Goal: Task Accomplishment & Management: Use online tool/utility

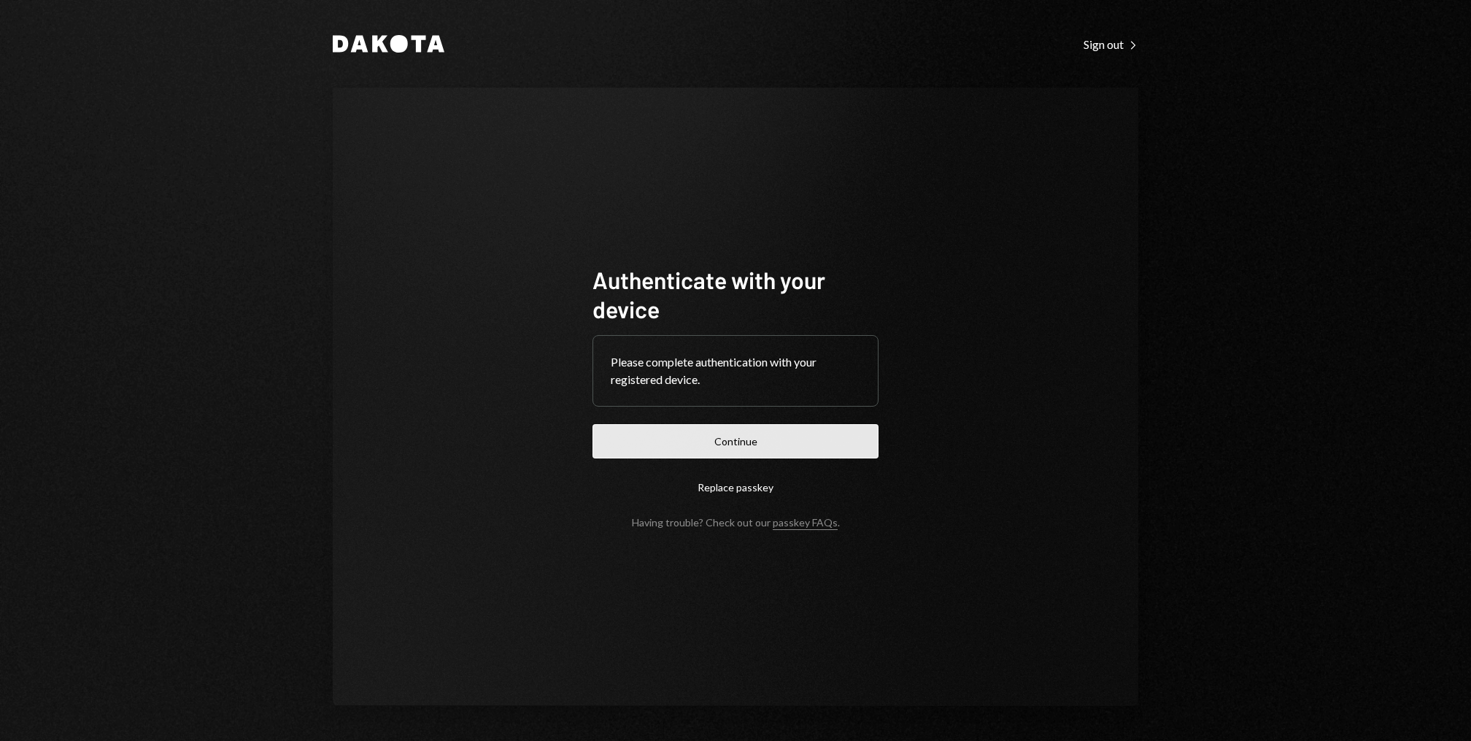
click at [717, 442] on button "Continue" at bounding box center [736, 441] width 286 height 34
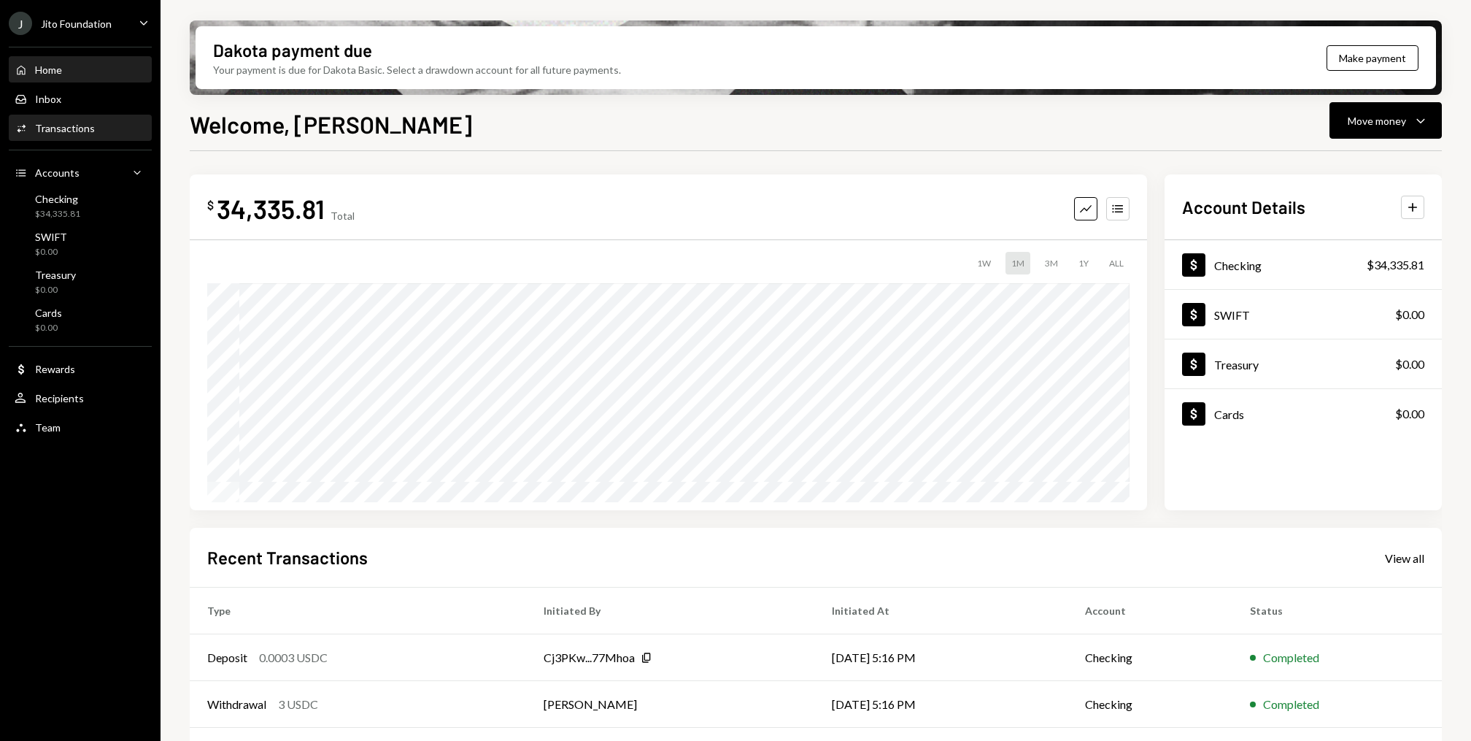
click at [45, 122] on div "Transactions" at bounding box center [65, 128] width 60 height 12
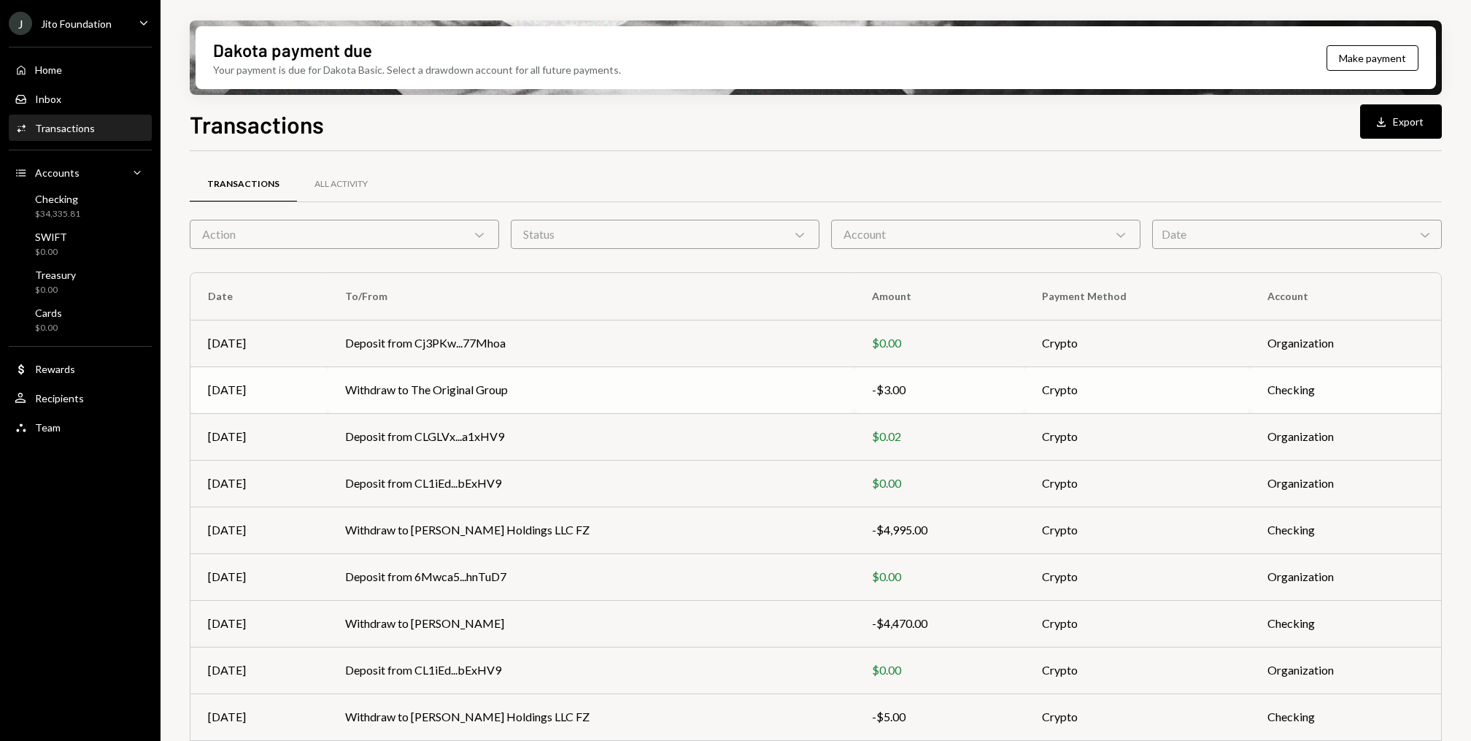
click at [533, 377] on td "Withdraw to The Original Group" at bounding box center [591, 389] width 526 height 47
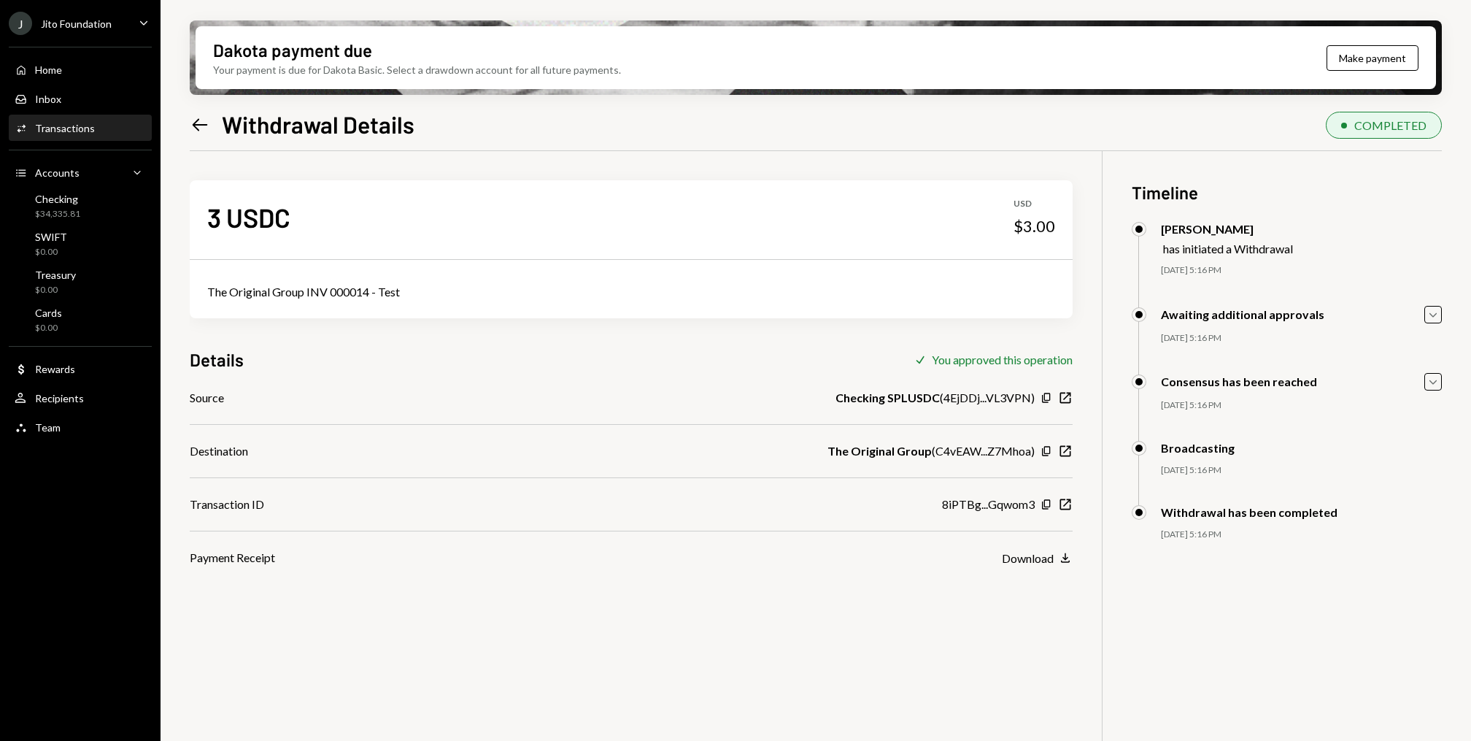
click at [302, 285] on div "The Original Group INV 000014 - Test" at bounding box center [631, 292] width 848 height 18
copy div "The Original Group INV 000014 - Test"
click at [55, 77] on div "Home Home" at bounding box center [80, 70] width 131 height 25
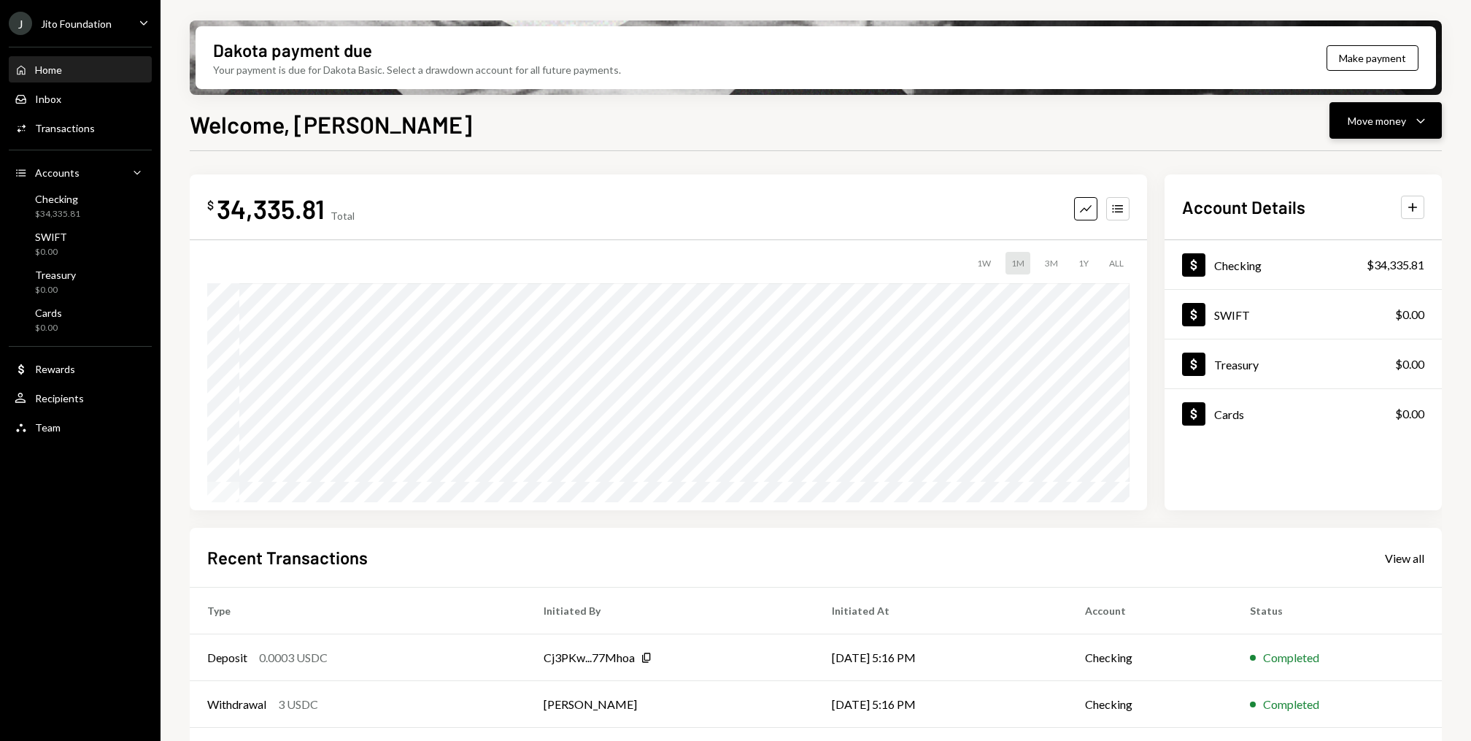
click at [1103, 118] on button "Move money Caret Down" at bounding box center [1386, 120] width 112 height 36
click at [1103, 164] on div "Send" at bounding box center [1374, 164] width 107 height 15
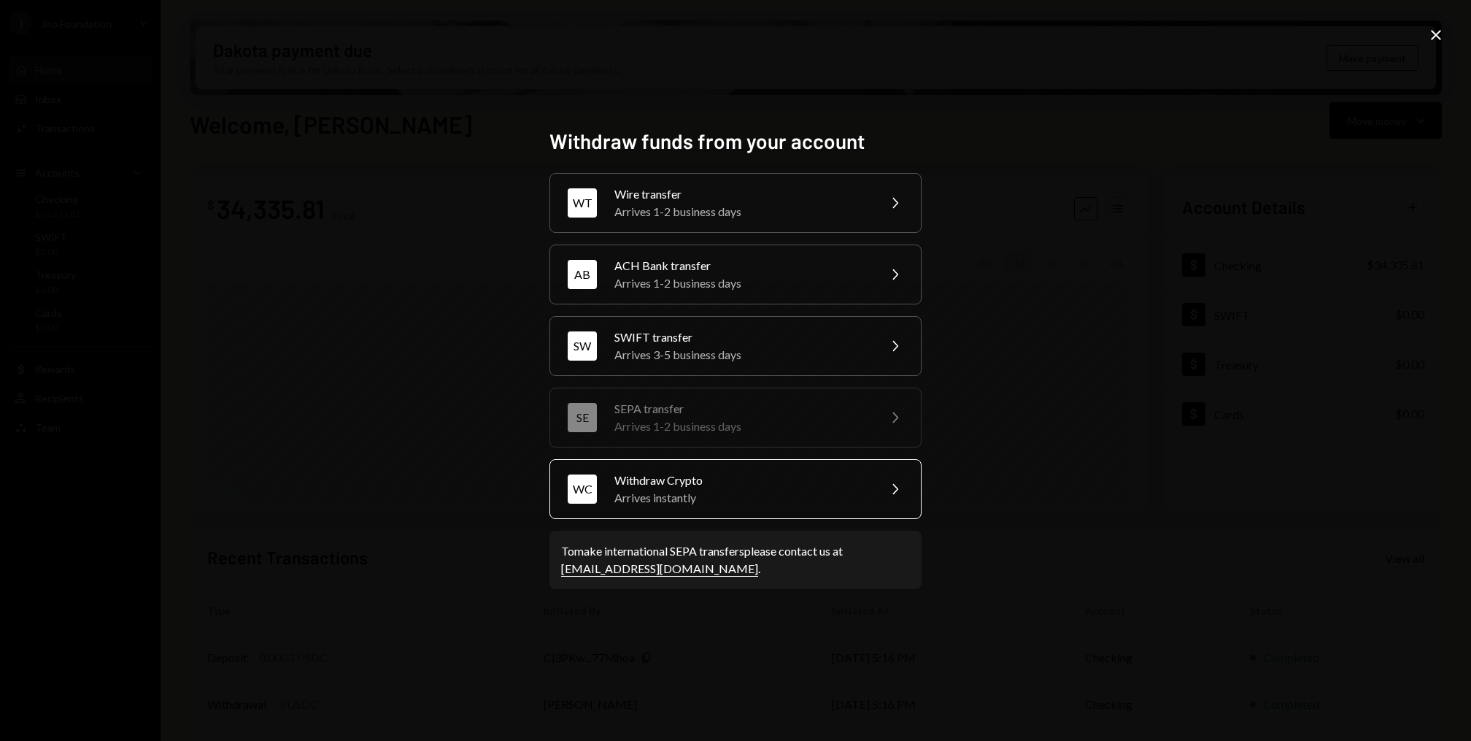
click at [710, 487] on div "Withdraw Crypto" at bounding box center [742, 481] width 254 height 18
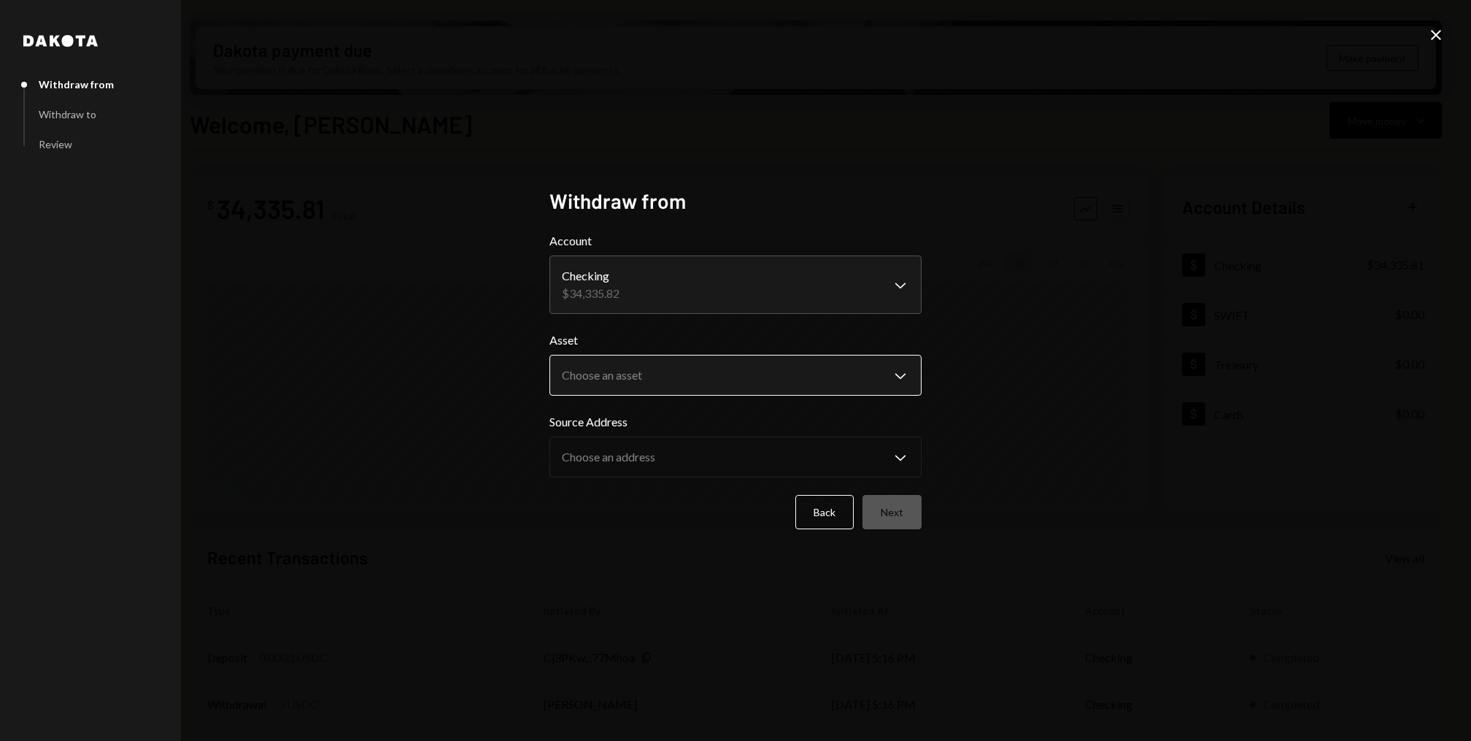
click at [661, 363] on body "J Jito Foundation Caret Down Home Home Inbox Inbox Activities Transactions Acco…" at bounding box center [735, 370] width 1471 height 741
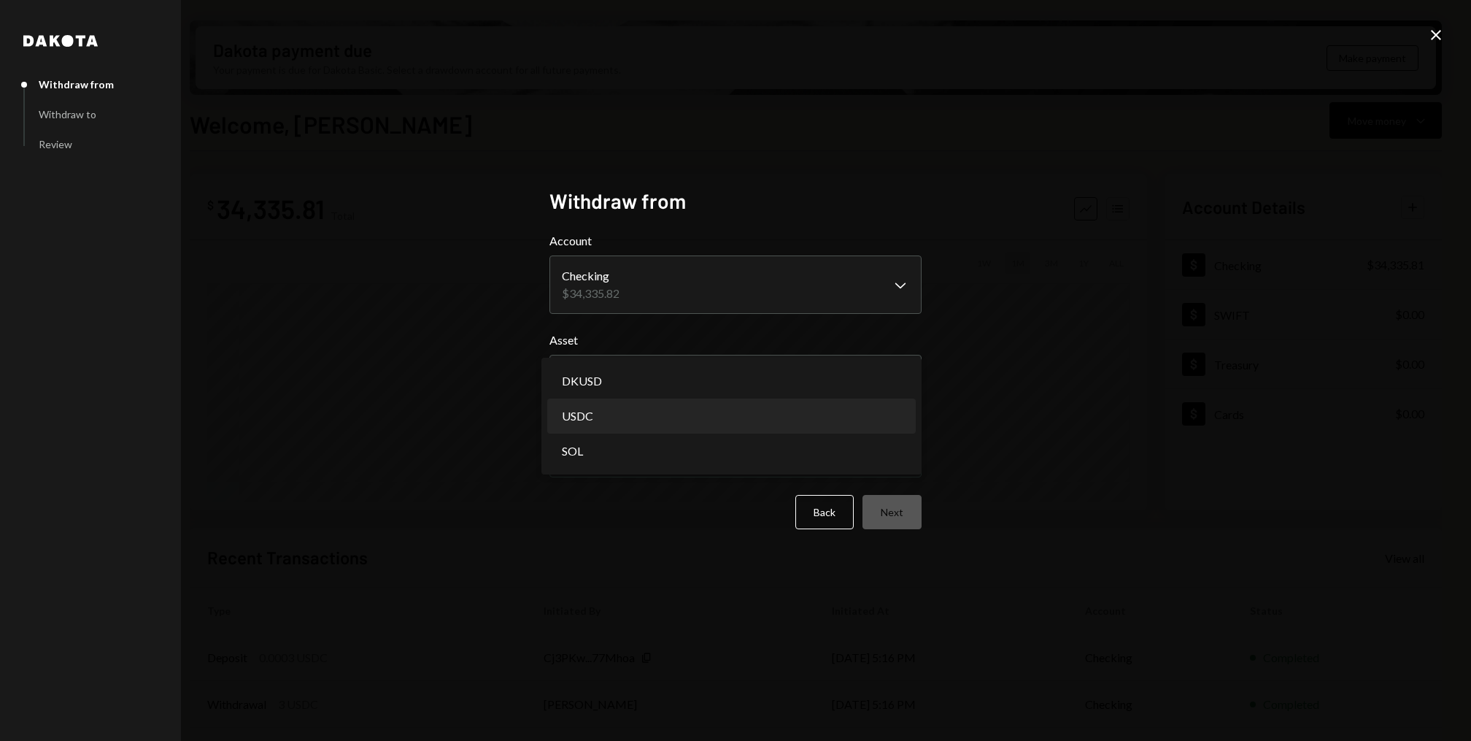
select select "****"
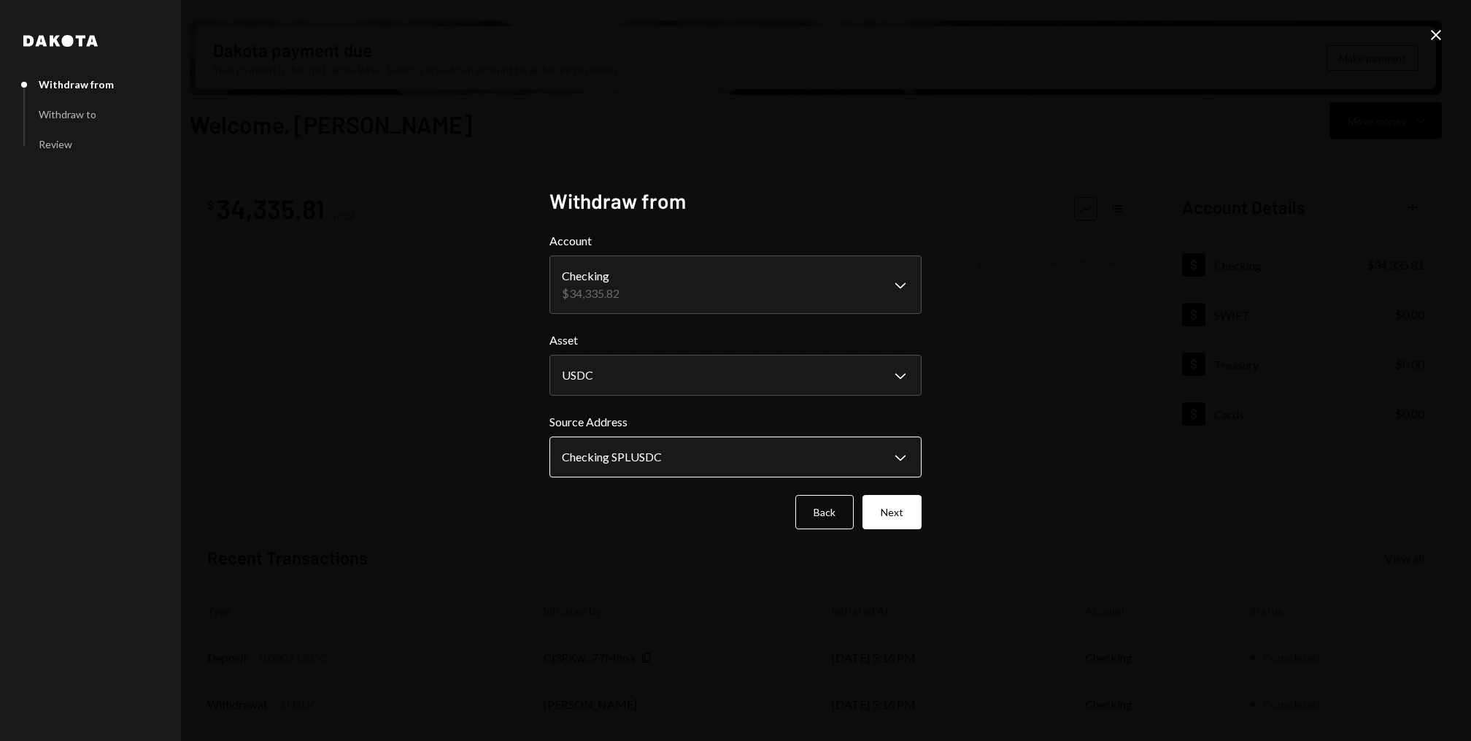
click at [647, 467] on body "J Jito Foundation Caret Down Home Home Inbox Inbox Activities Transactions Acco…" at bounding box center [735, 370] width 1471 height 741
click at [902, 518] on button "Next" at bounding box center [892, 512] width 59 height 34
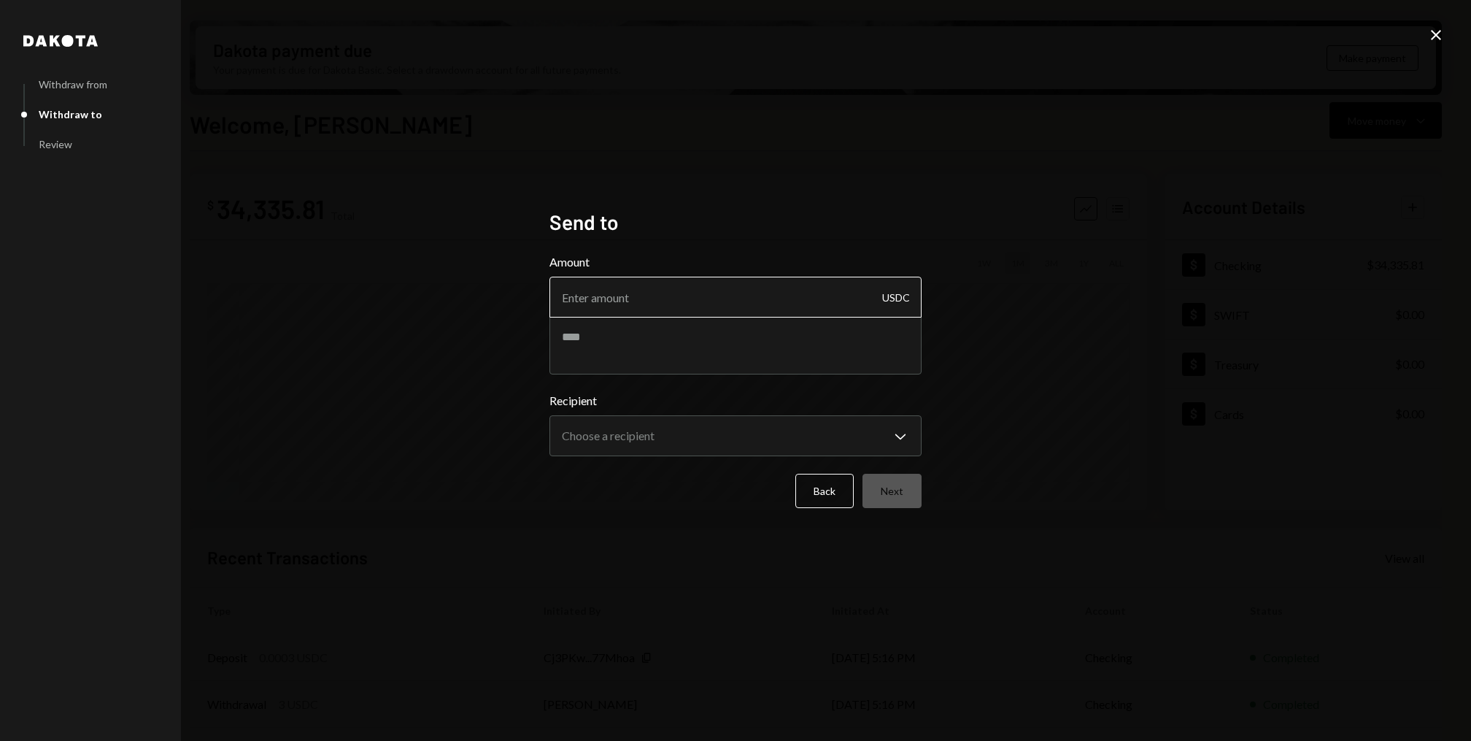
click at [629, 299] on input "Amount" at bounding box center [736, 297] width 372 height 41
type input "5920"
click at [632, 350] on textarea at bounding box center [736, 345] width 372 height 58
paste textarea "**********"
type textarea "**********"
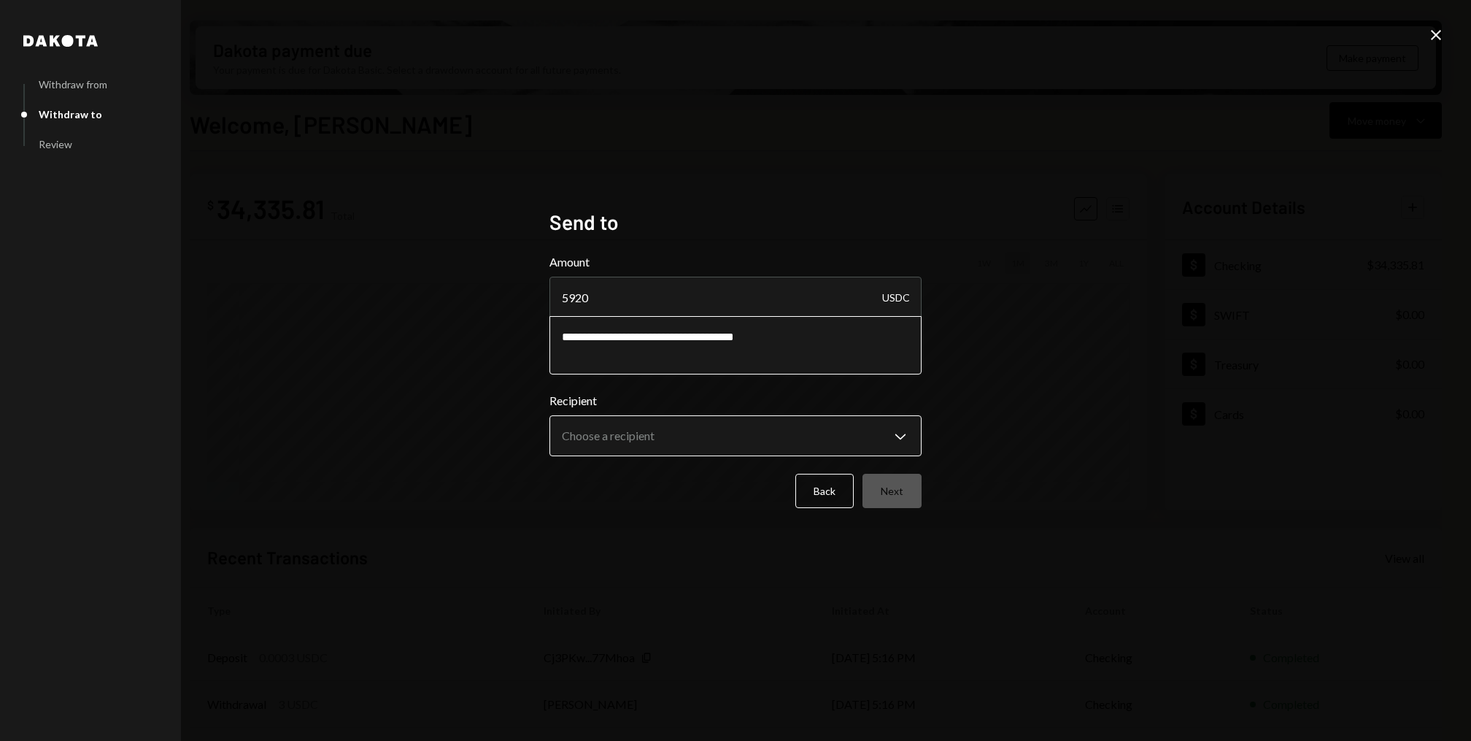
click at [615, 439] on body "J Jito Foundation Caret Down Home Home Inbox Inbox Activities Transactions Acco…" at bounding box center [735, 370] width 1471 height 741
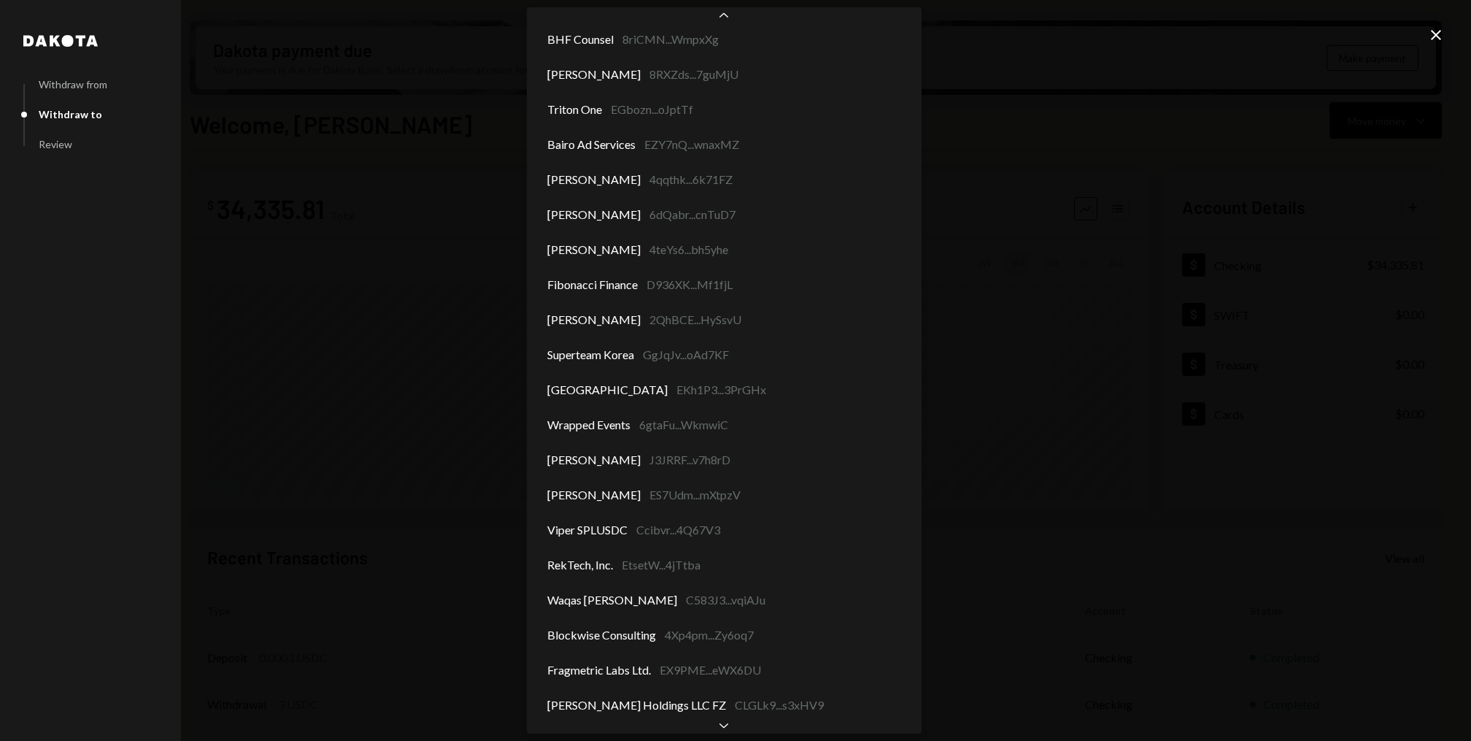
scroll to position [108, 0]
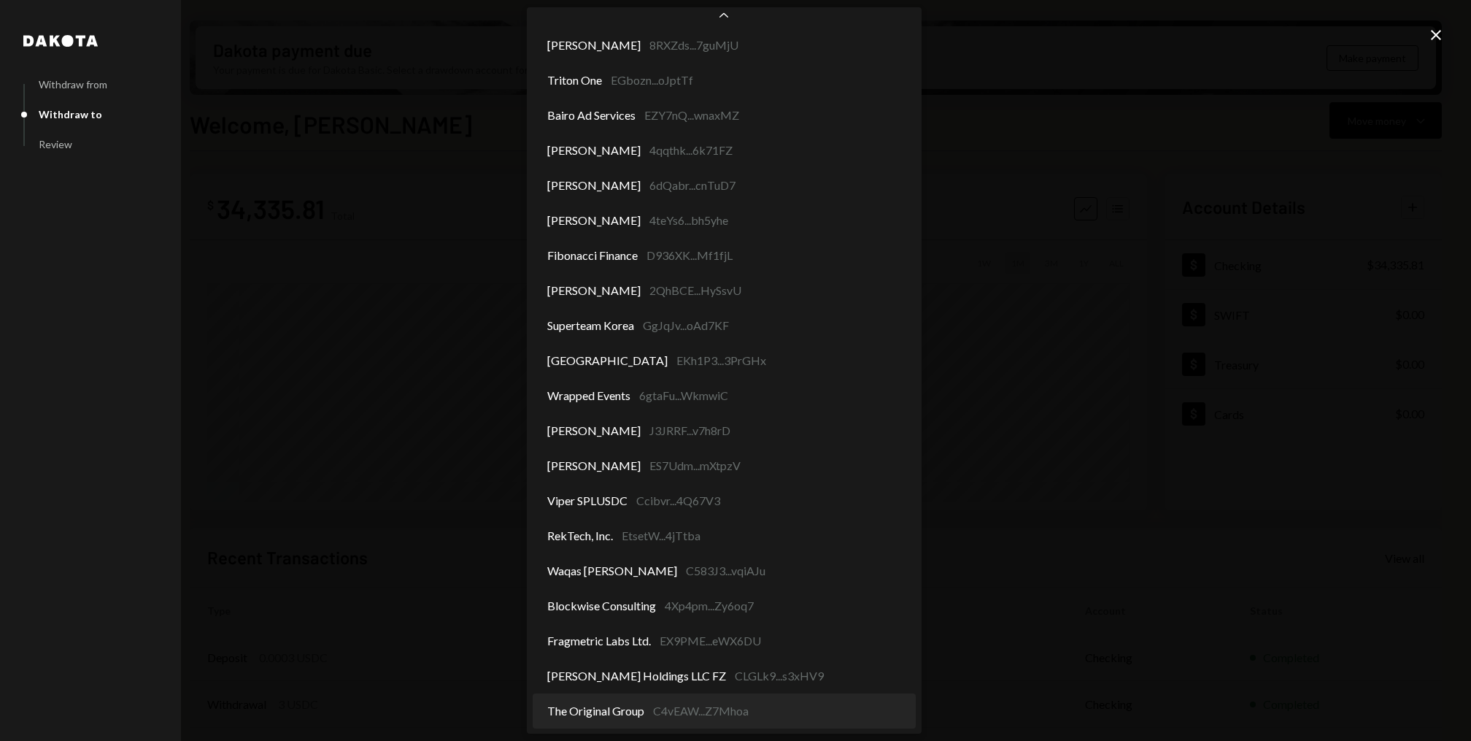
select select "**********"
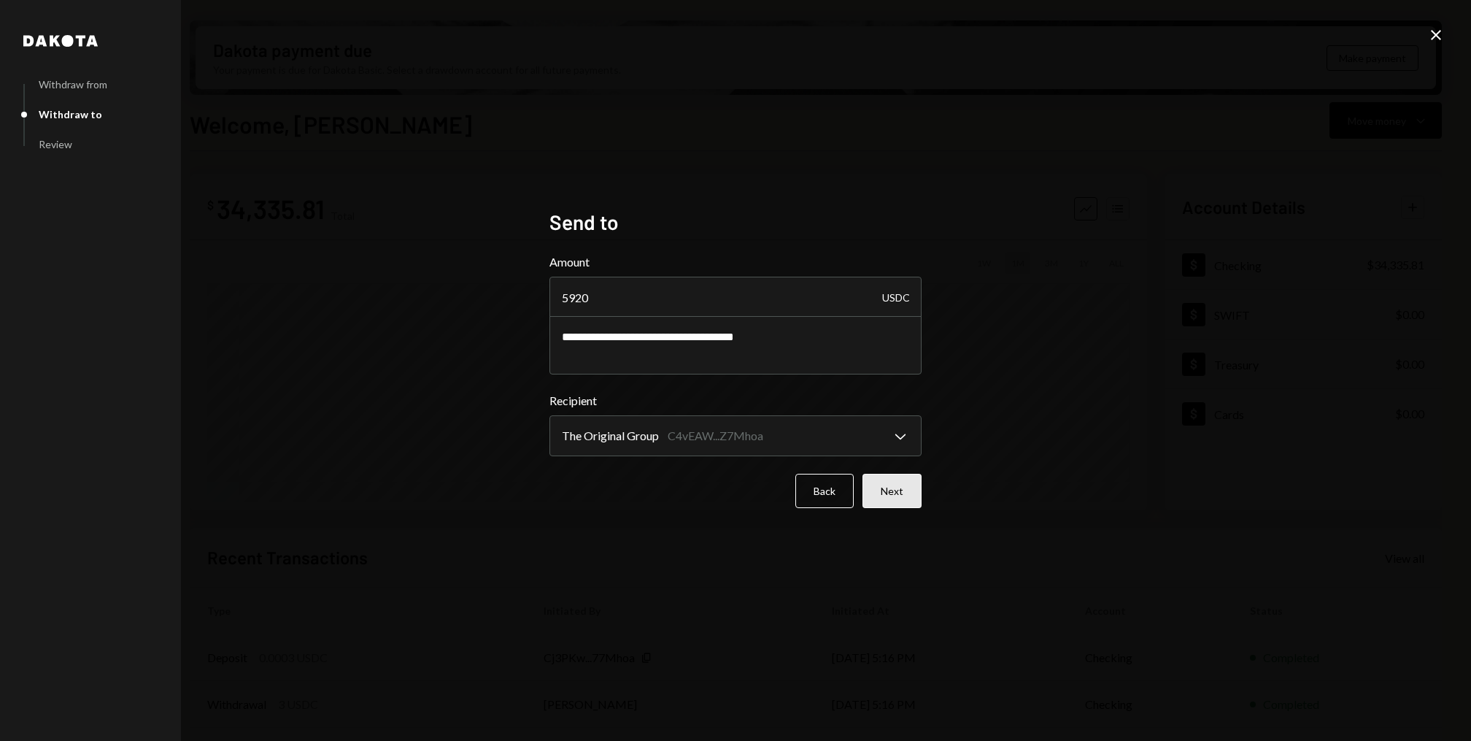
click at [896, 488] on button "Next" at bounding box center [892, 491] width 59 height 34
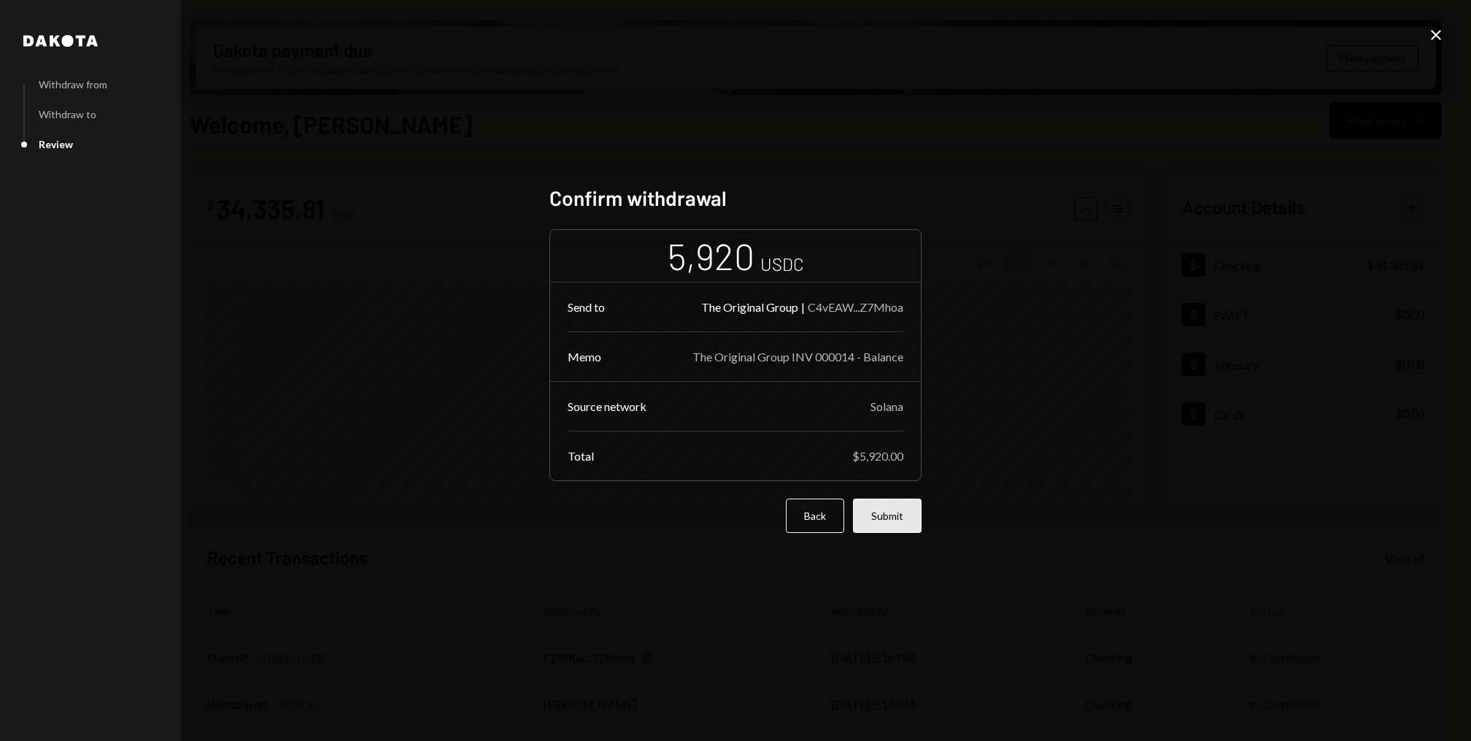
click at [900, 519] on button "Submit" at bounding box center [887, 516] width 69 height 34
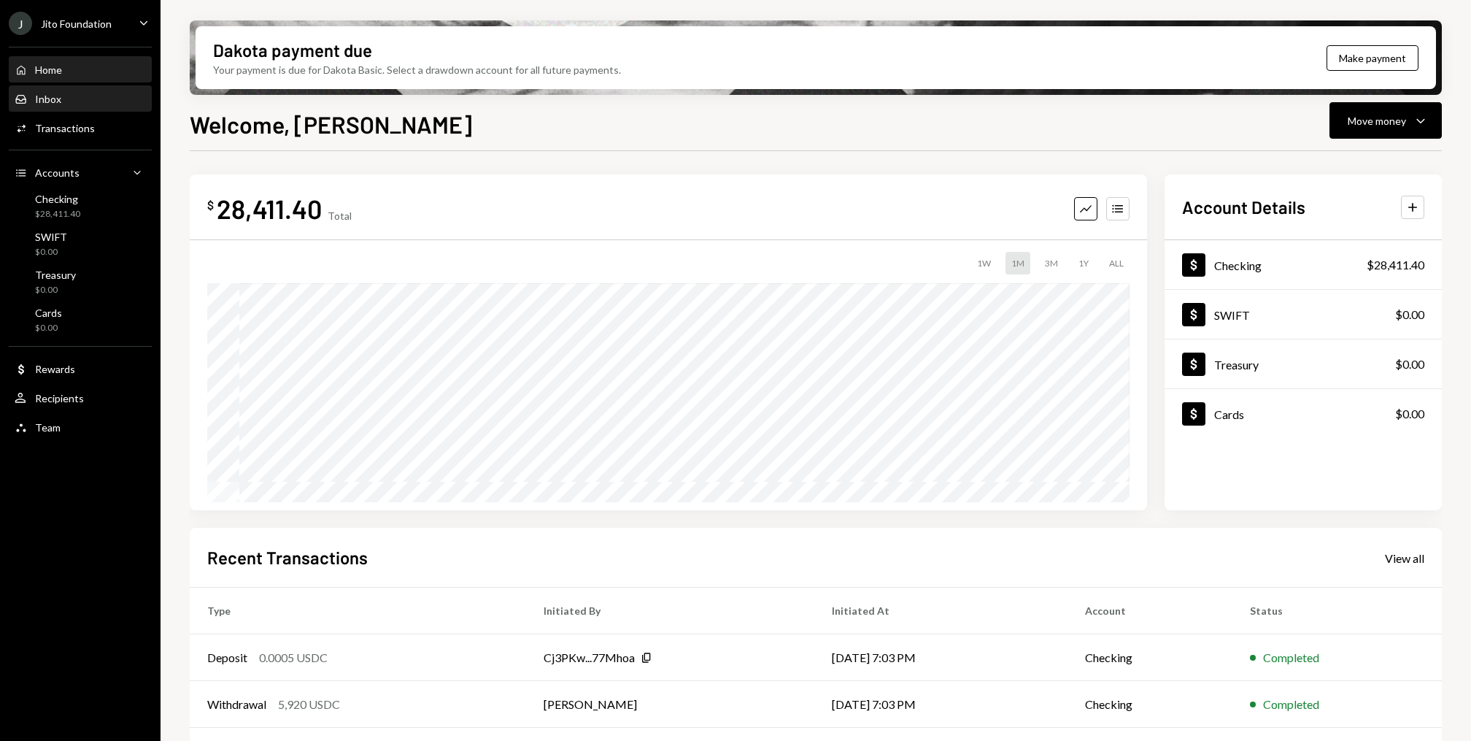
click at [97, 102] on div "Inbox Inbox" at bounding box center [80, 99] width 131 height 13
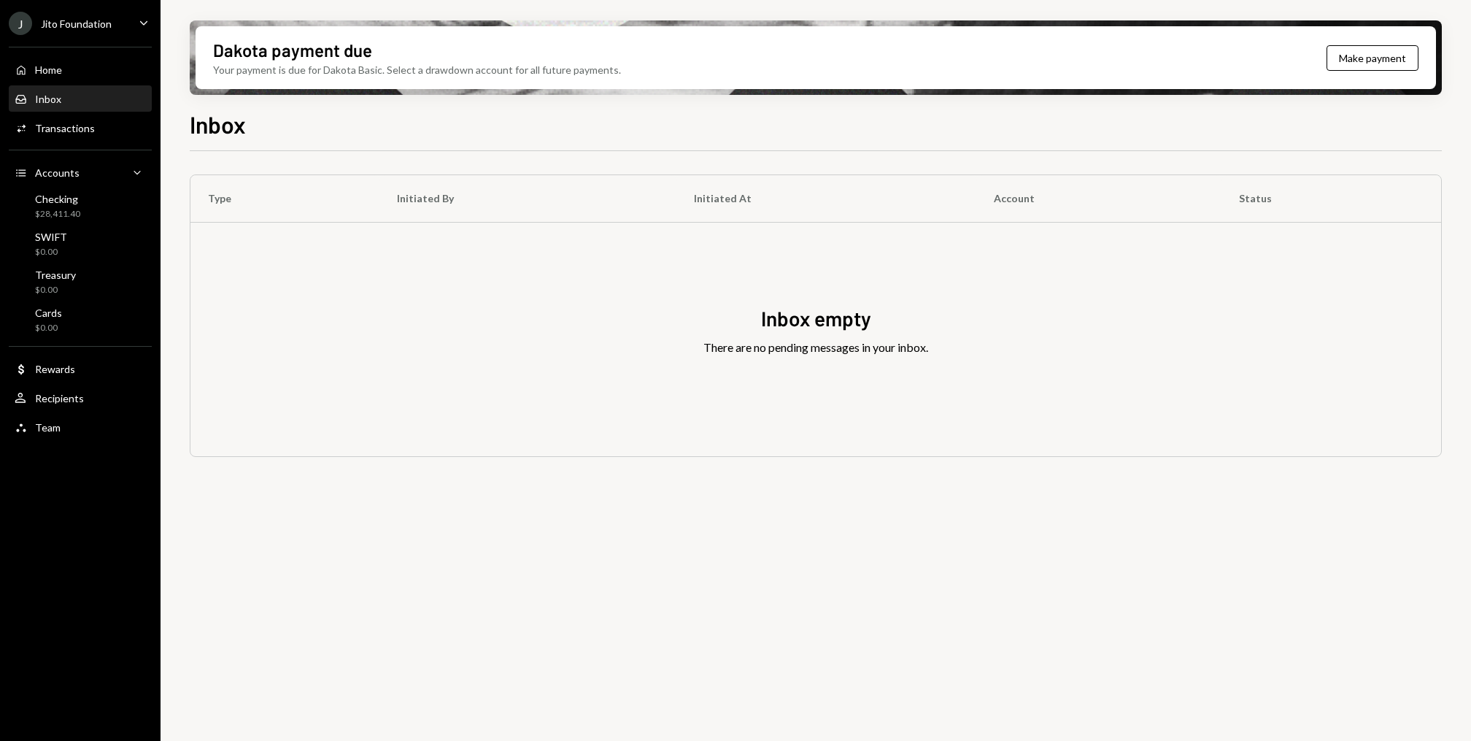
click at [94, 131] on div "Activities Transactions" at bounding box center [80, 128] width 131 height 13
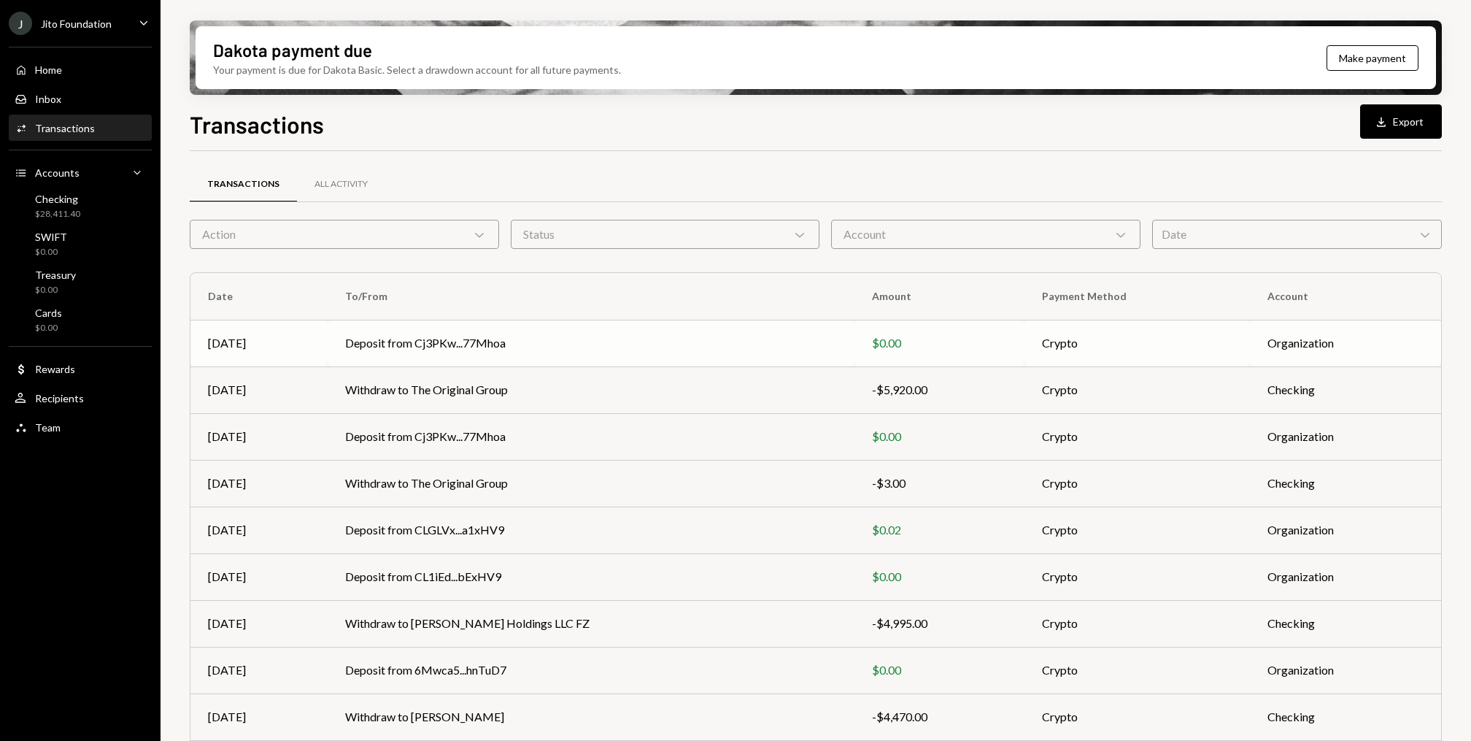
click at [550, 362] on td "Deposit from Cj3PKw...77Mhoa" at bounding box center [591, 343] width 526 height 47
click at [437, 376] on td "Withdraw to The Original Group" at bounding box center [591, 389] width 526 height 47
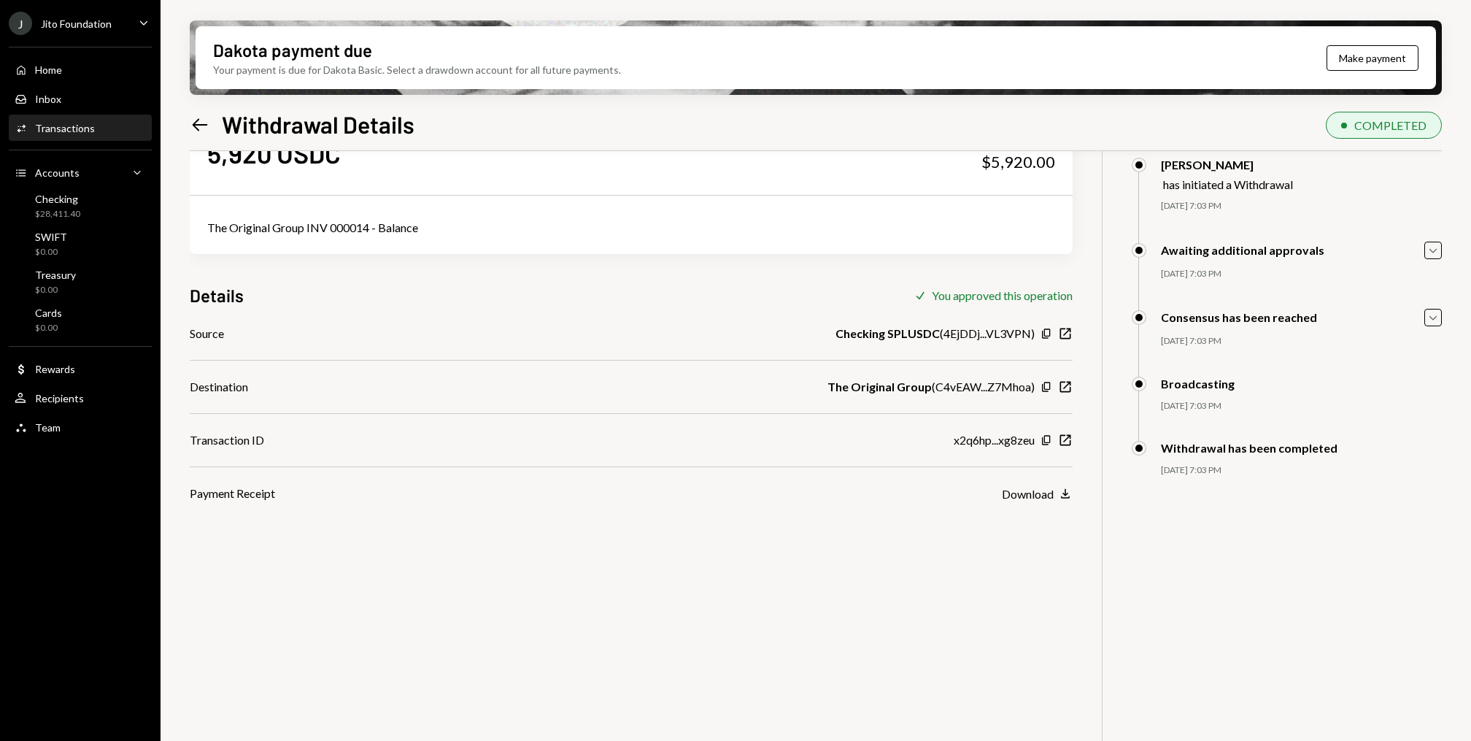
scroll to position [96, 0]
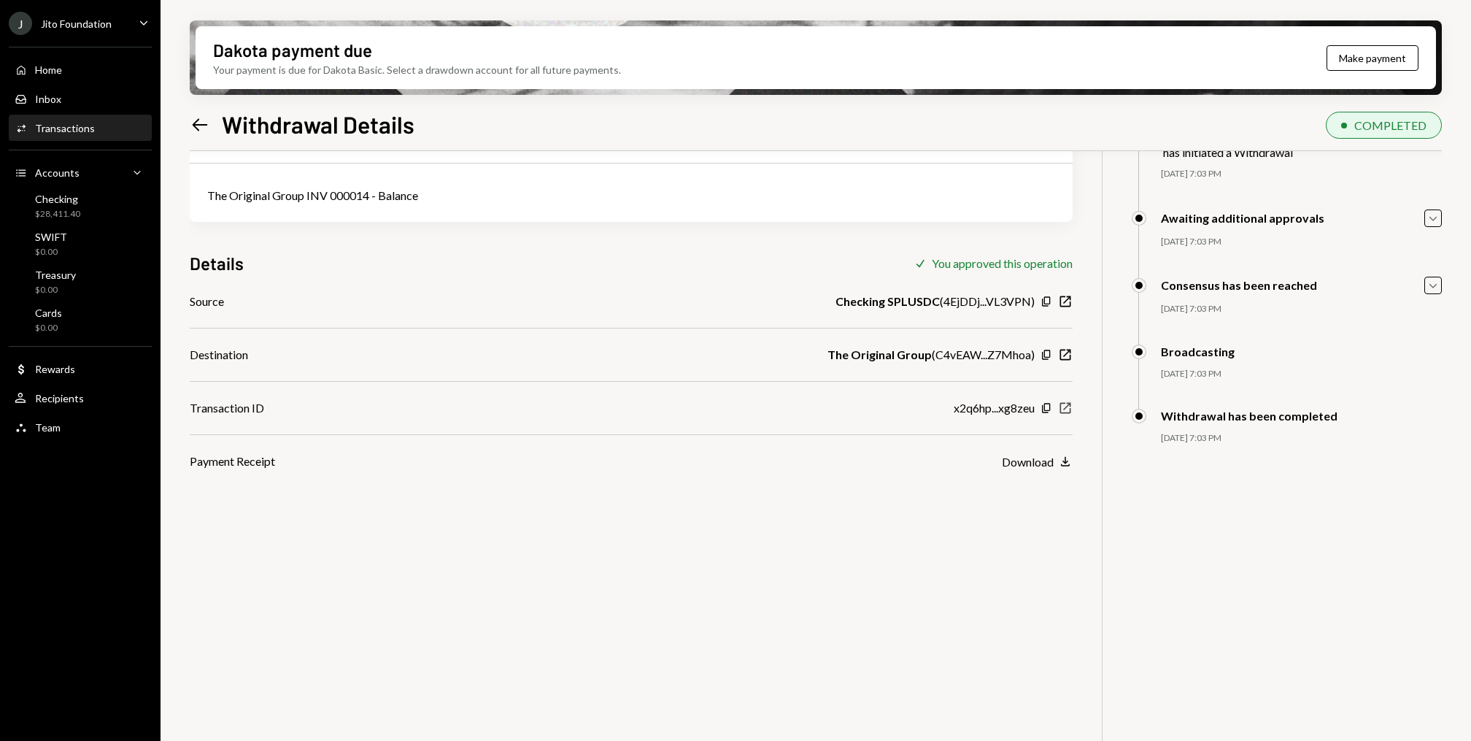
click at [1070, 404] on icon "button" at bounding box center [1066, 408] width 11 height 11
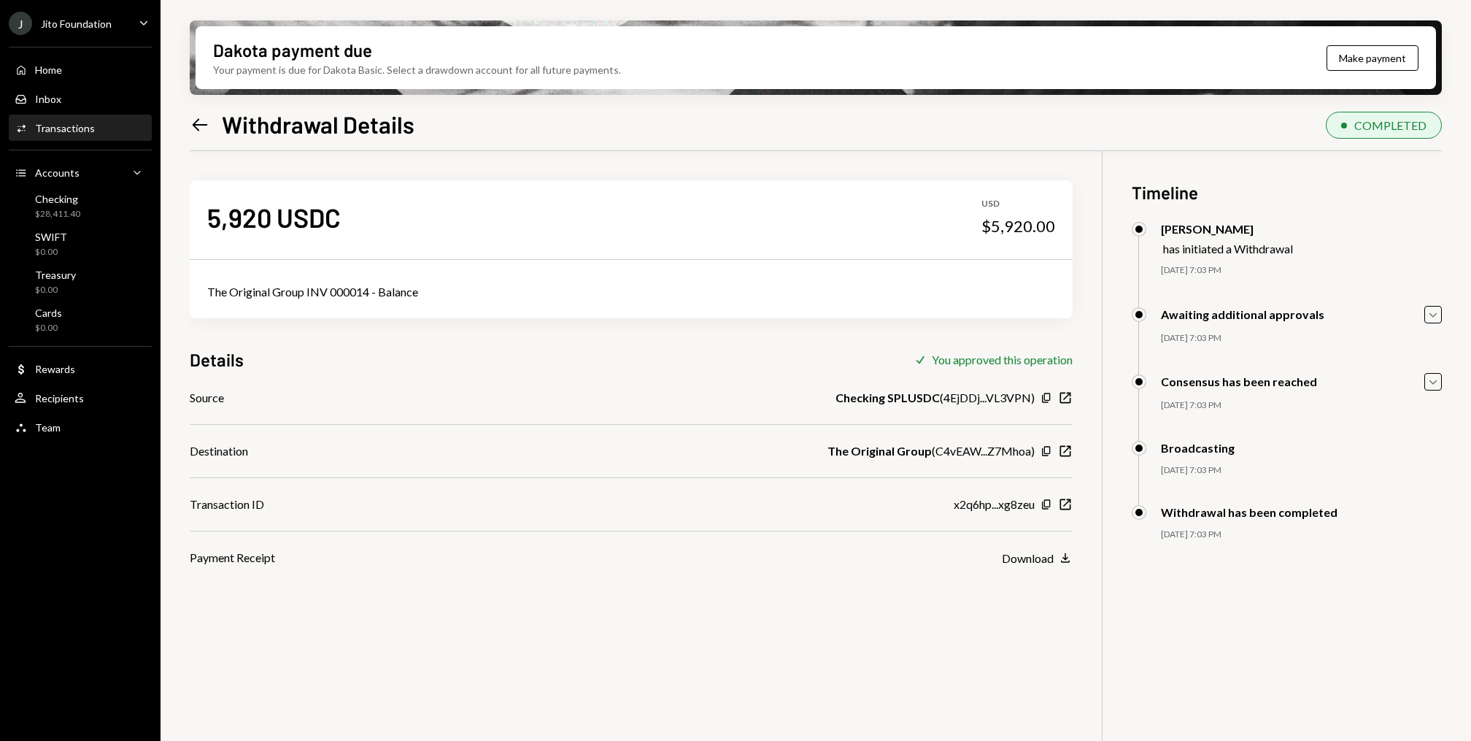
scroll to position [96, 0]
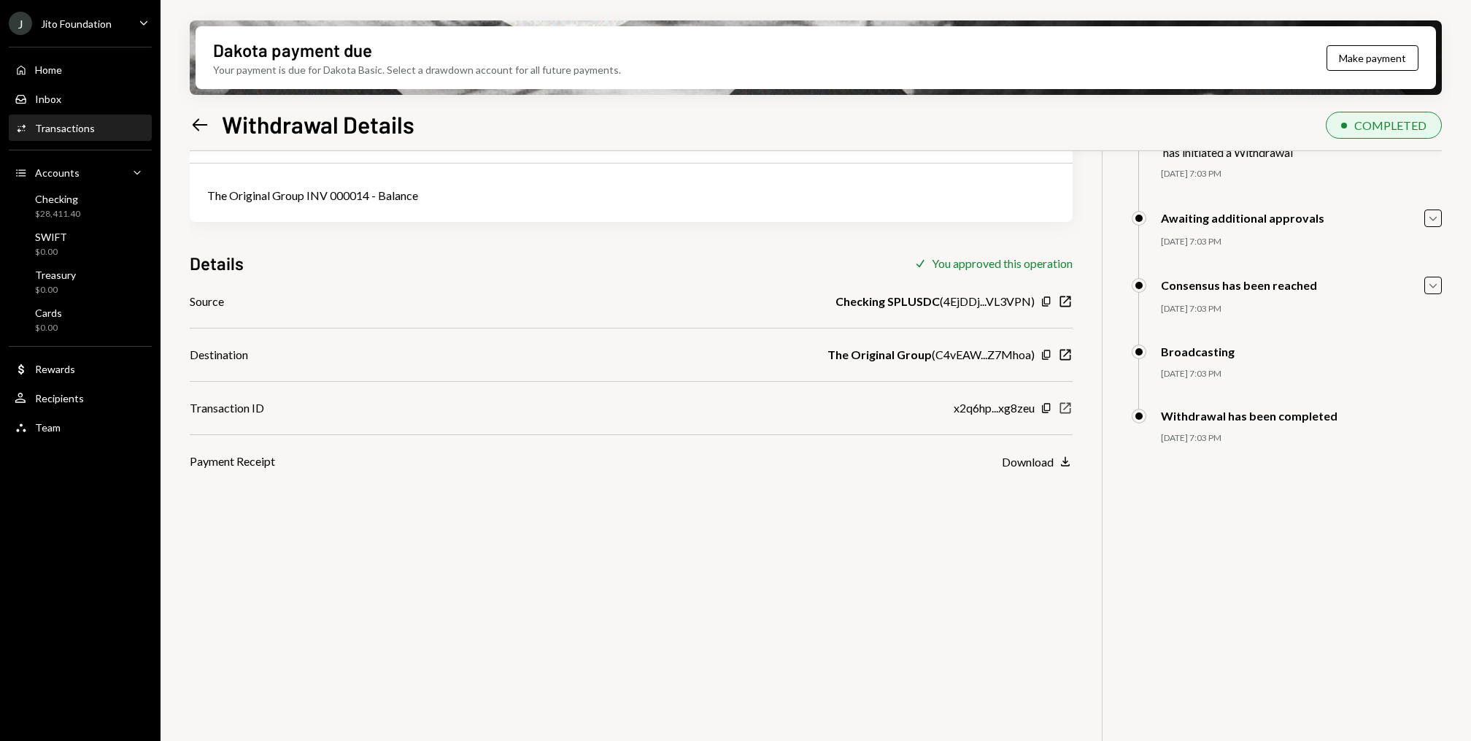
click at [1062, 407] on icon "New Window" at bounding box center [1065, 408] width 15 height 15
click at [1043, 407] on icon "button" at bounding box center [1046, 407] width 8 height 9
